Goal: Information Seeking & Learning: Learn about a topic

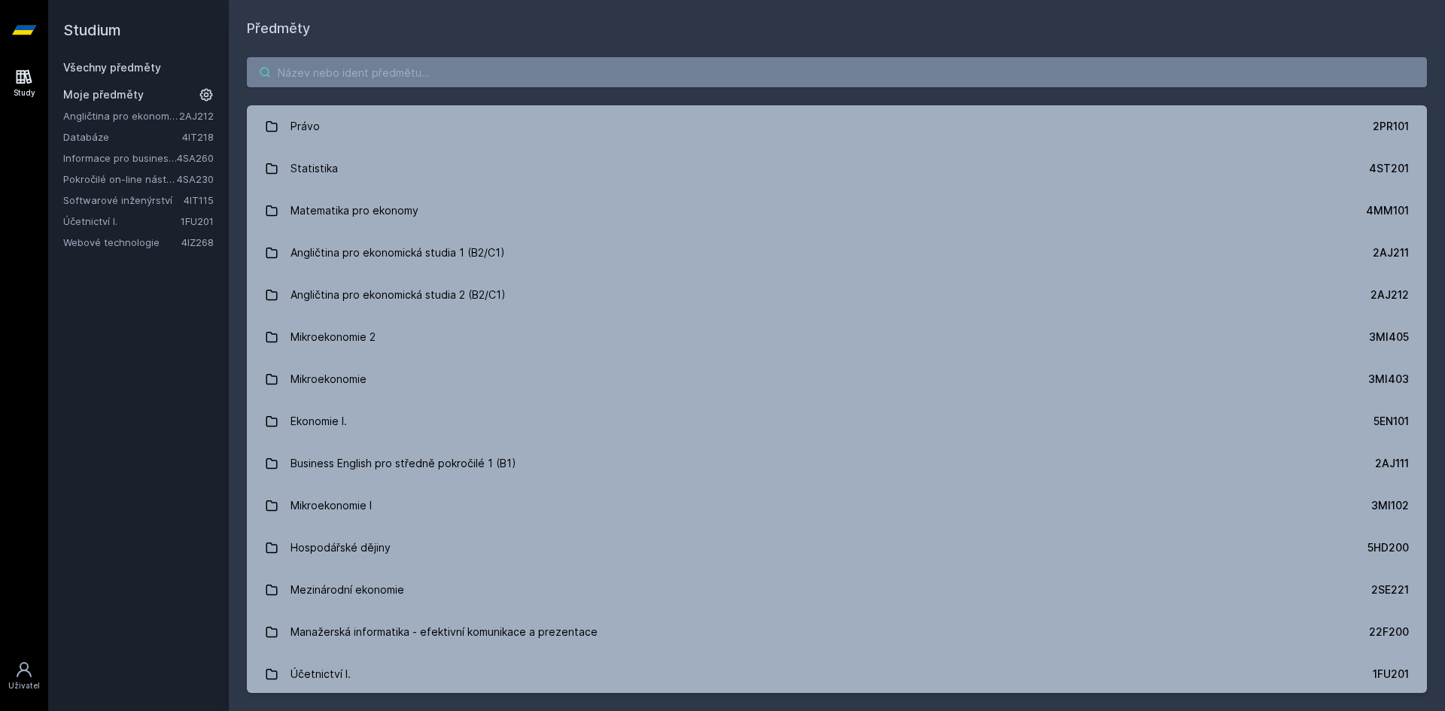
click at [369, 72] on input "search" at bounding box center [837, 72] width 1180 height 30
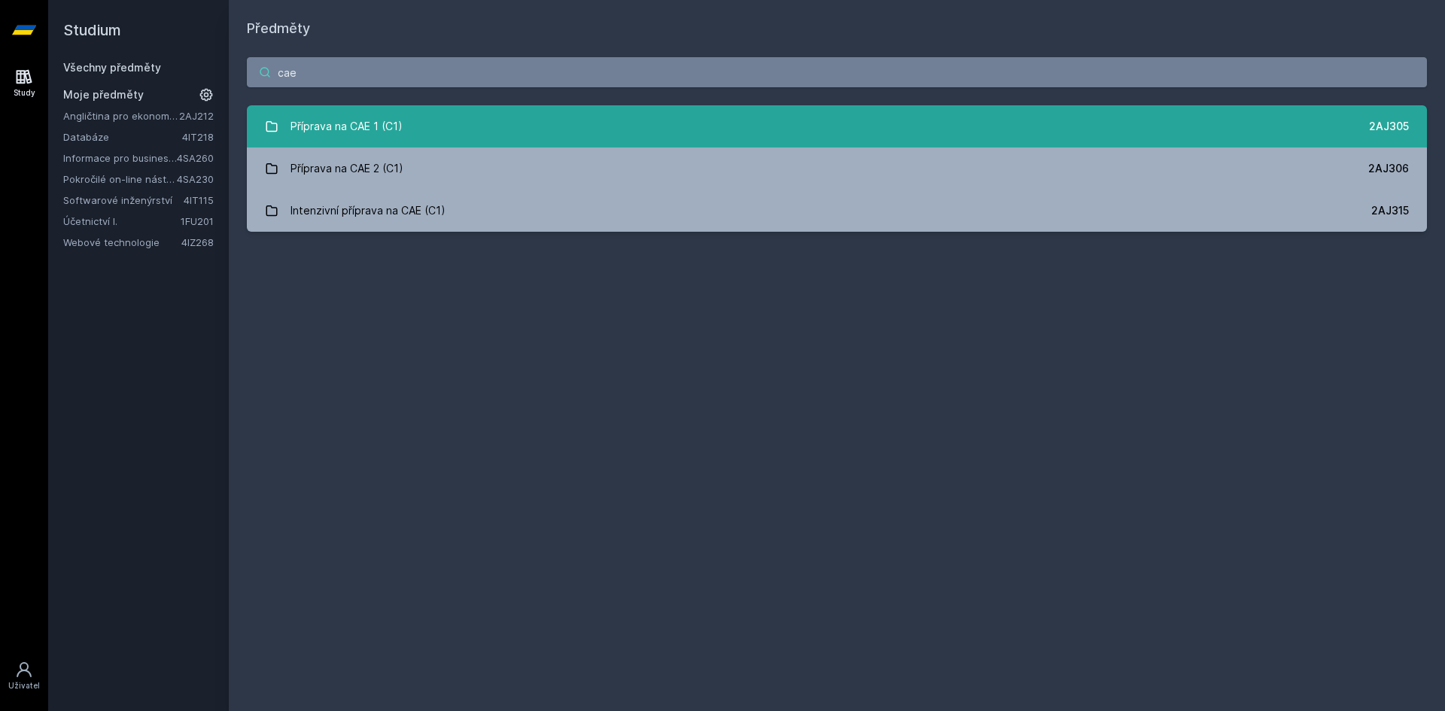
type input "cae"
click at [501, 132] on link "Příprava na CAE 1 (C1) 2AJ305" at bounding box center [837, 126] width 1180 height 42
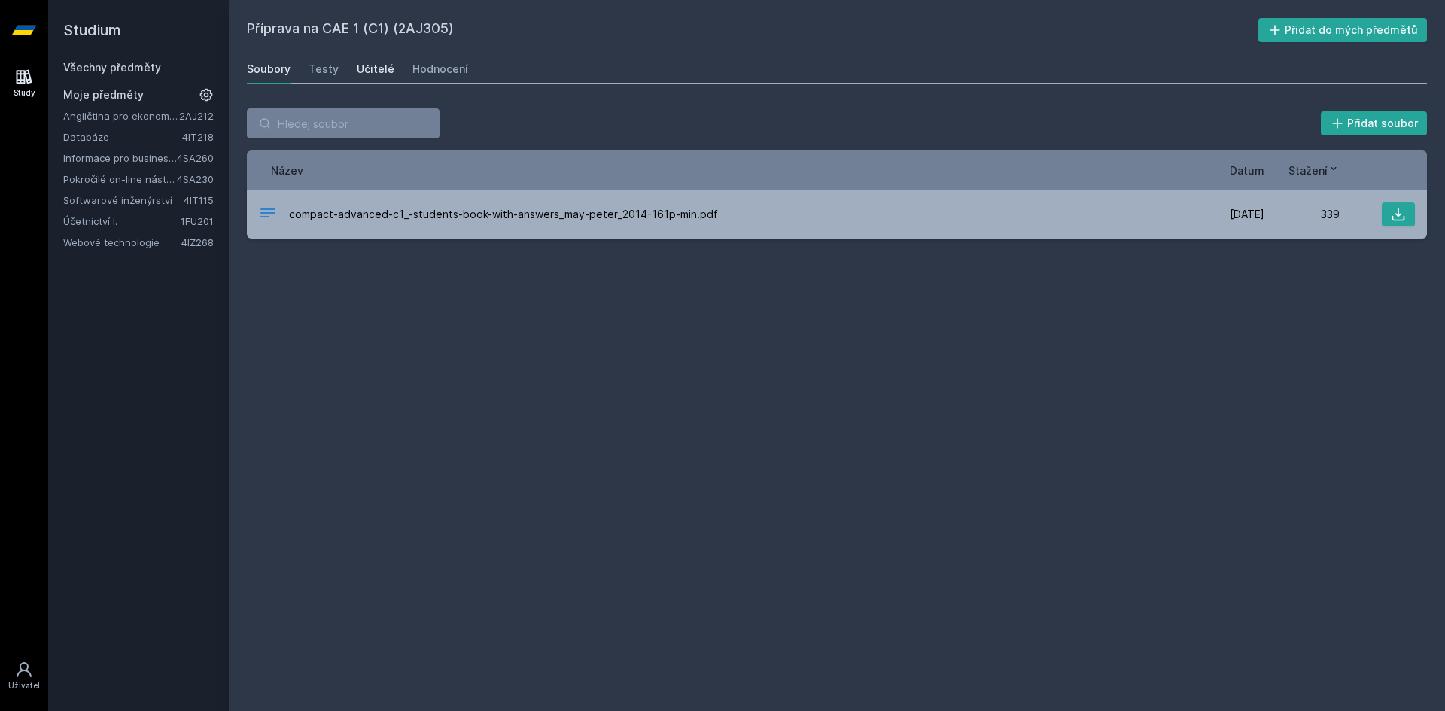
click at [371, 68] on div "Učitelé" at bounding box center [376, 69] width 38 height 15
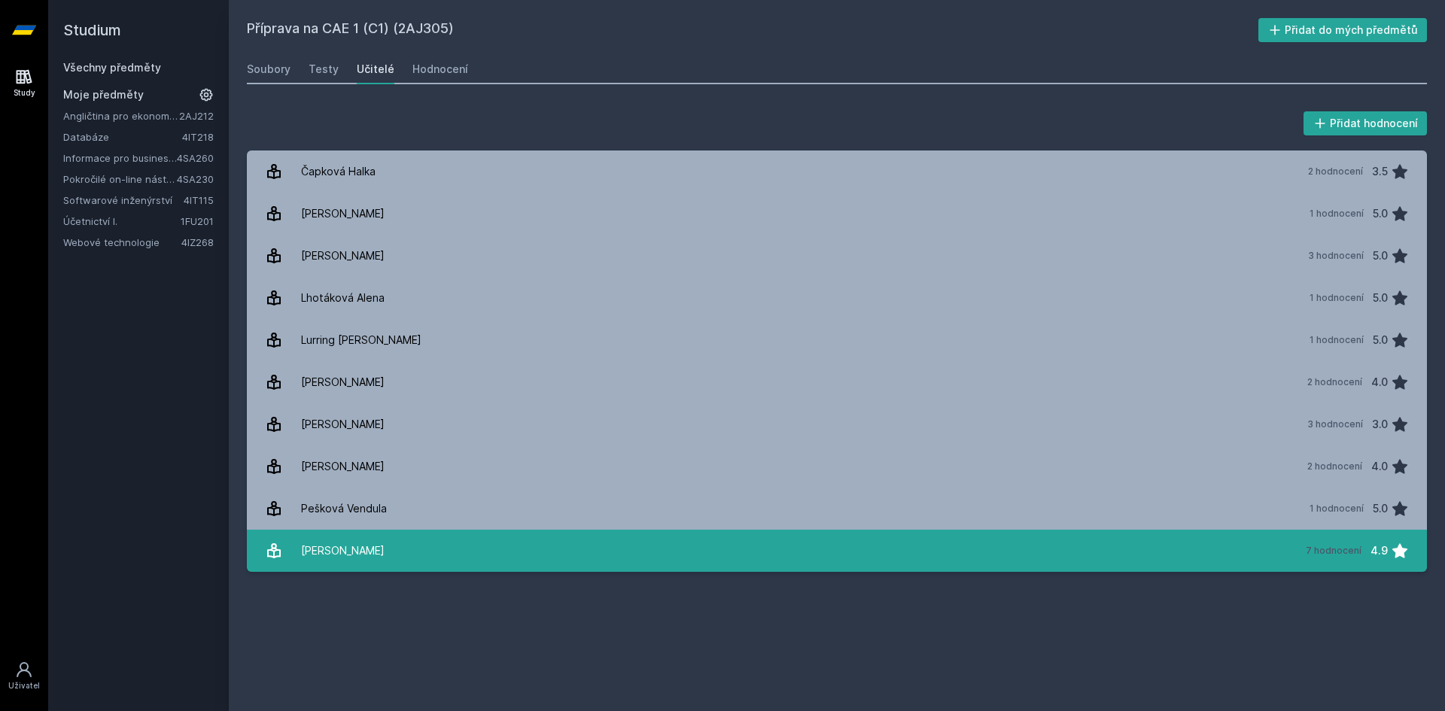
click at [403, 548] on link "[PERSON_NAME] 7 hodnocení 4.9" at bounding box center [837, 551] width 1180 height 42
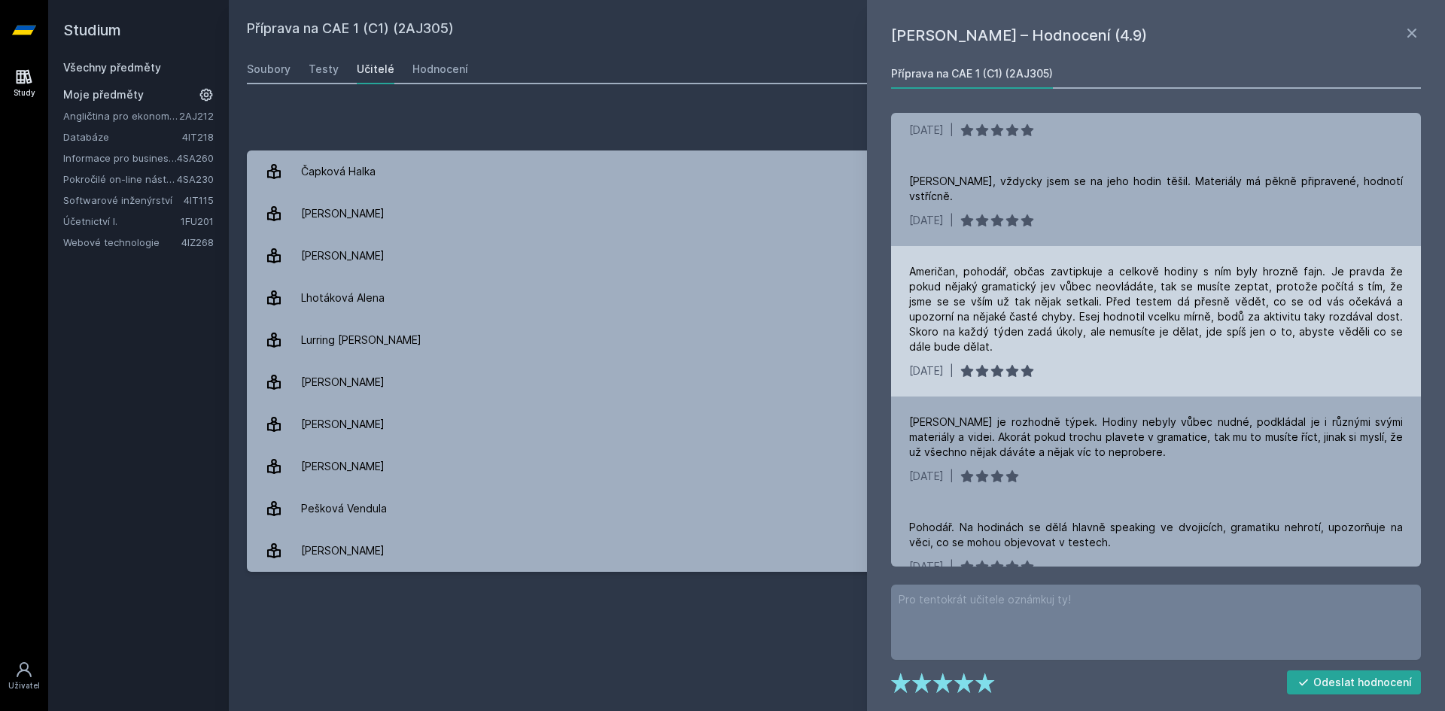
scroll to position [299, 0]
